Goal: Find specific page/section: Find specific page/section

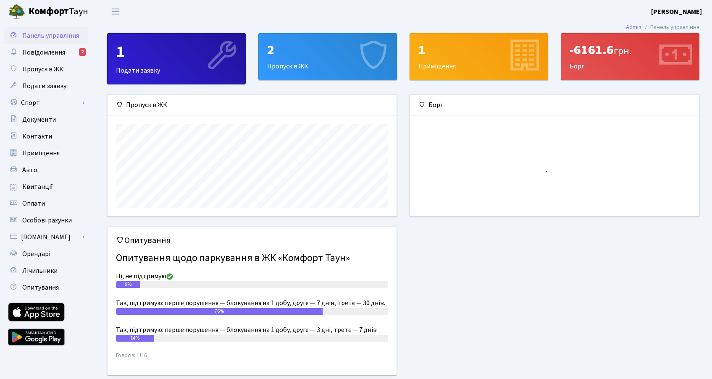
click at [48, 54] on span "Повідомлення" at bounding box center [43, 52] width 43 height 9
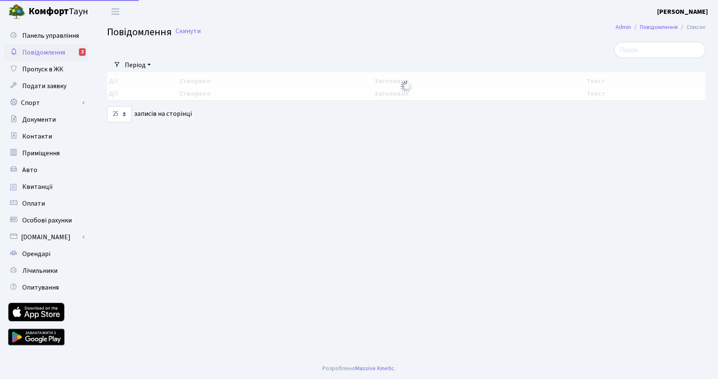
select select "25"
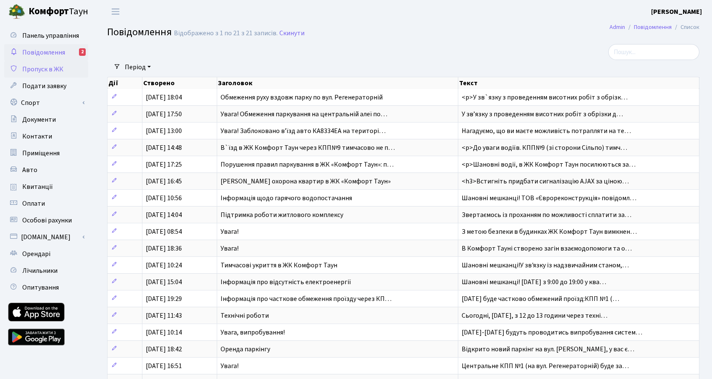
click at [48, 63] on link "Пропуск в ЖК" at bounding box center [46, 69] width 84 height 17
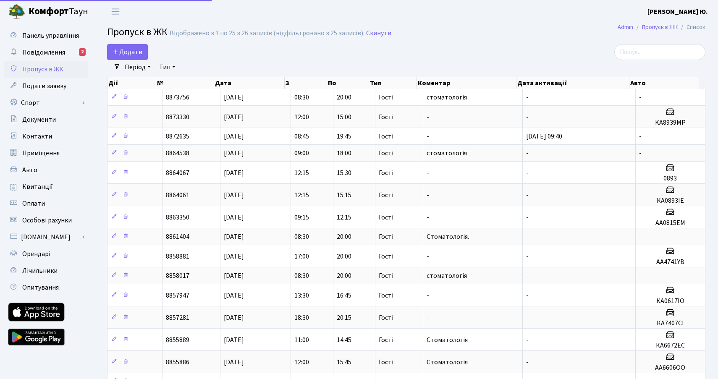
select select "25"
